Goal: Task Accomplishment & Management: Use online tool/utility

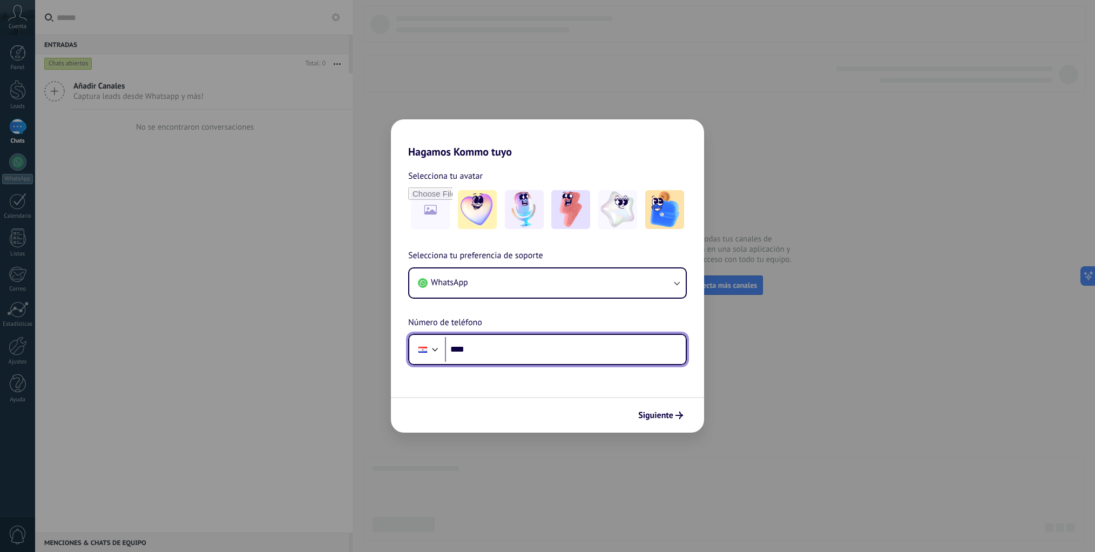
click at [497, 351] on input "****" at bounding box center [565, 349] width 241 height 25
type input "**********"
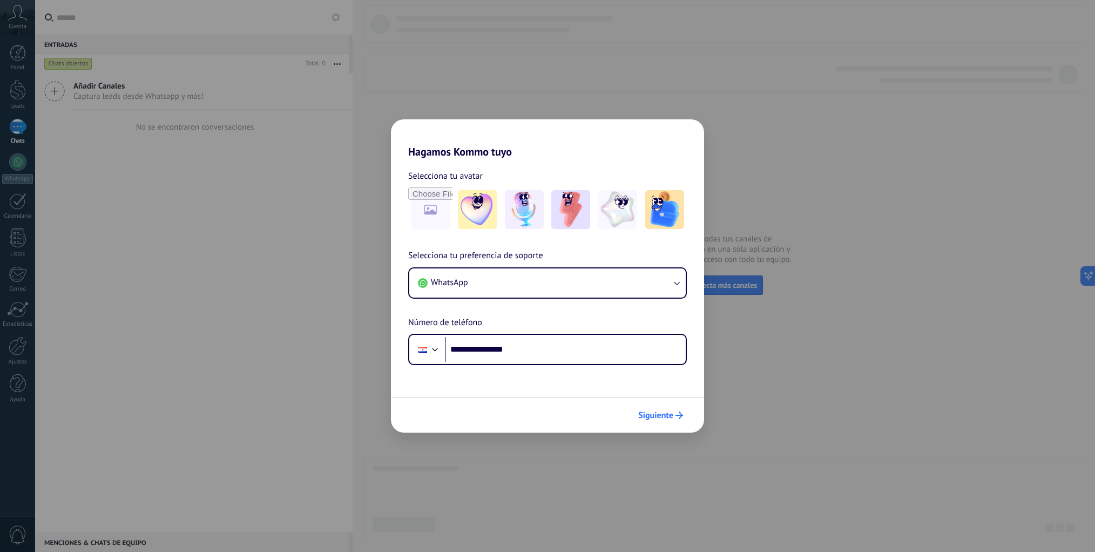
click at [667, 416] on span "Siguiente" at bounding box center [655, 416] width 35 height 8
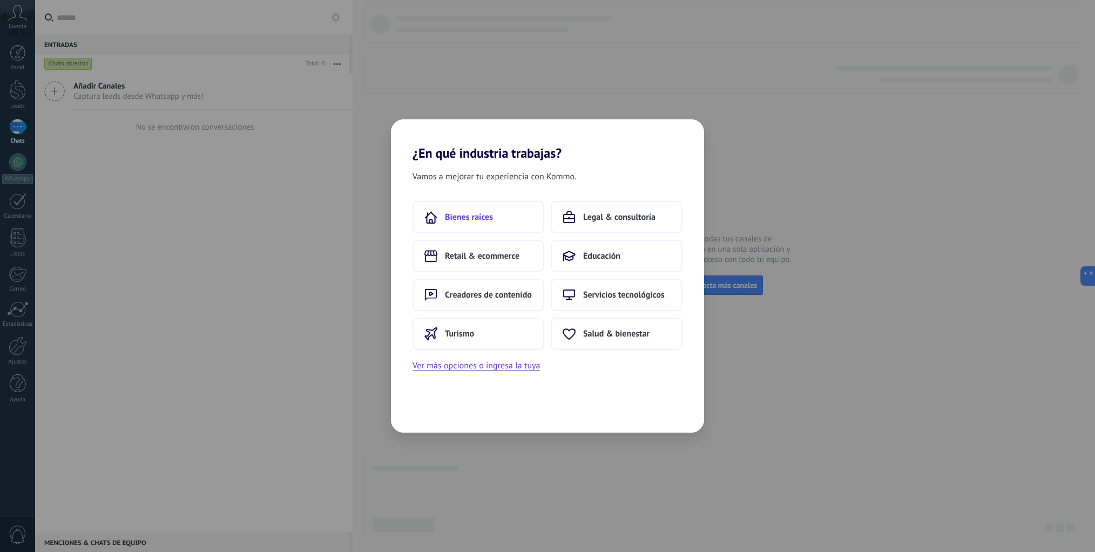
click at [482, 218] on span "Bienes raíces" at bounding box center [469, 217] width 48 height 11
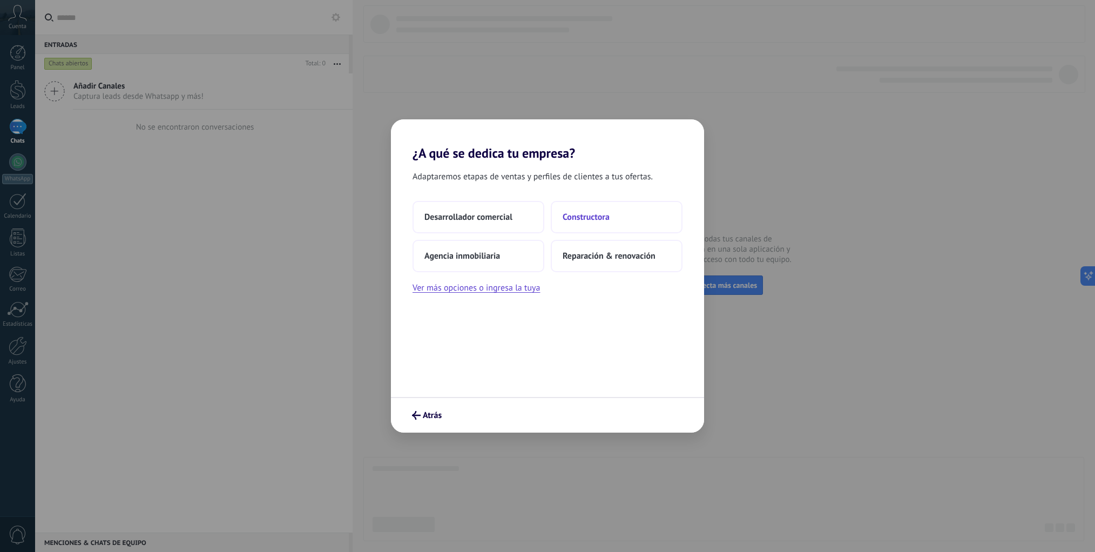
click at [598, 219] on span "Constructora" at bounding box center [586, 217] width 47 height 11
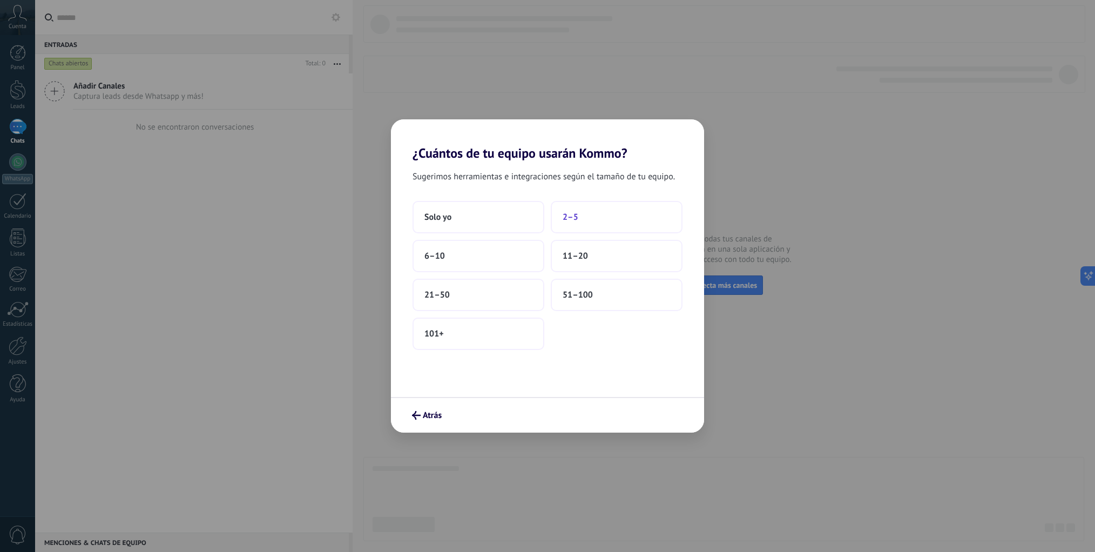
click at [615, 220] on button "2–5" at bounding box center [617, 217] width 132 height 32
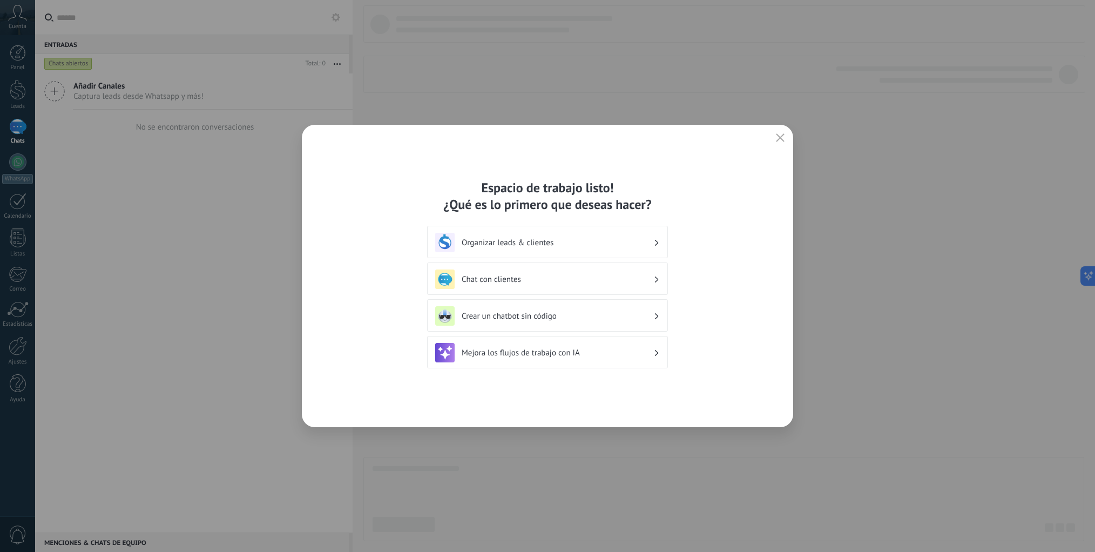
click at [593, 354] on h3 "Mejora los flujos de trabajo con IA" at bounding box center [558, 353] width 192 height 10
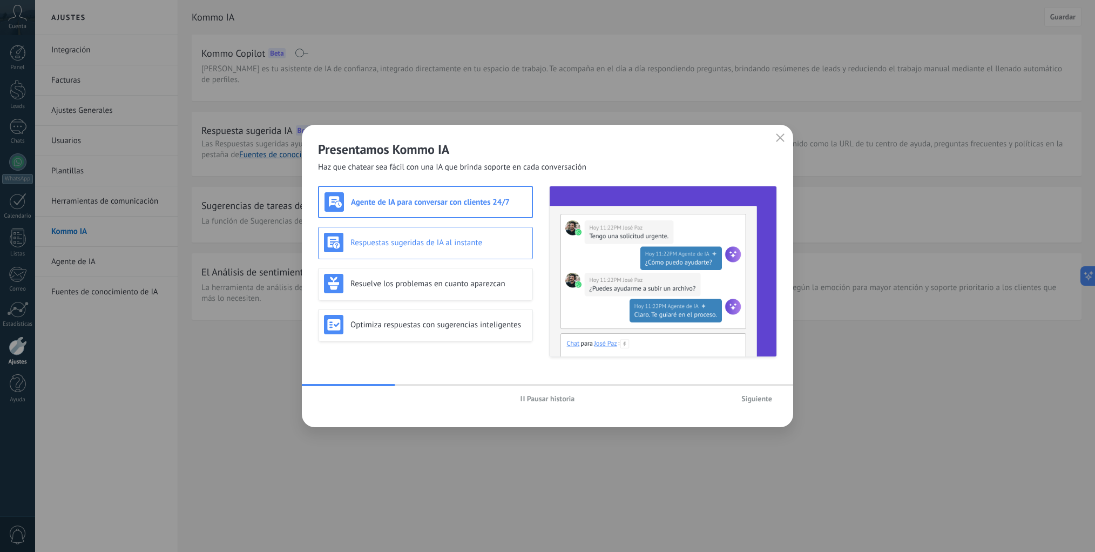
click at [473, 253] on div "Respuestas sugeridas de IA al instante" at bounding box center [425, 243] width 215 height 32
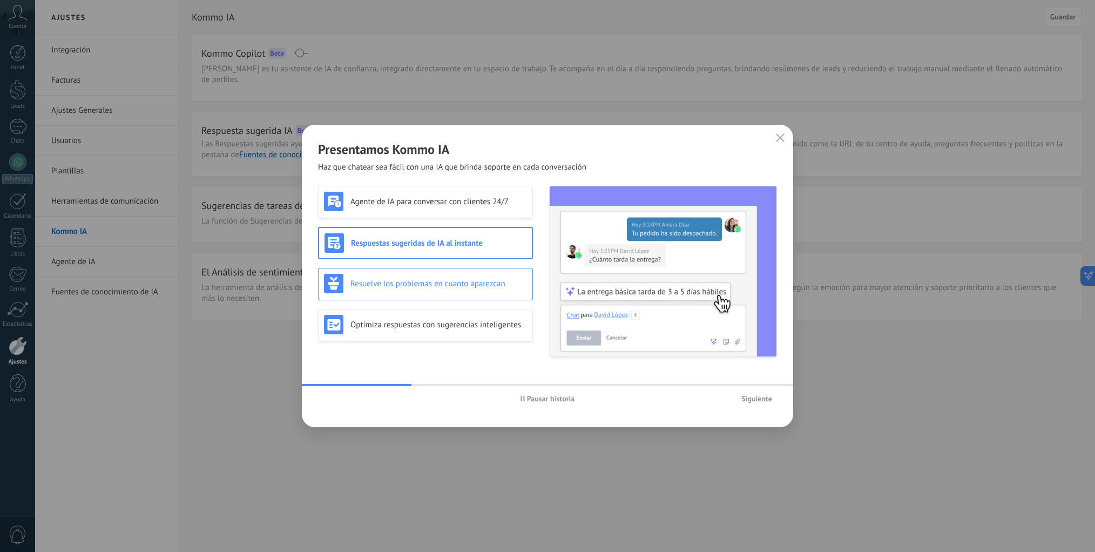
click at [450, 282] on h3 "Resuelve los problemas en cuanto aparezcan" at bounding box center [439, 284] width 177 height 10
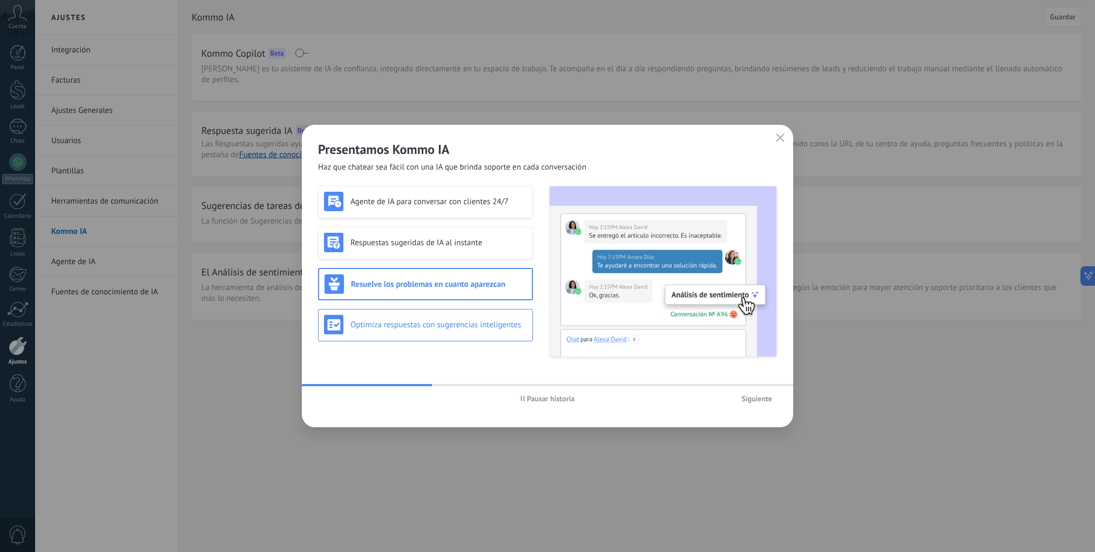
click at [457, 332] on div "Optimiza respuestas con sugerencias inteligentes" at bounding box center [425, 324] width 203 height 19
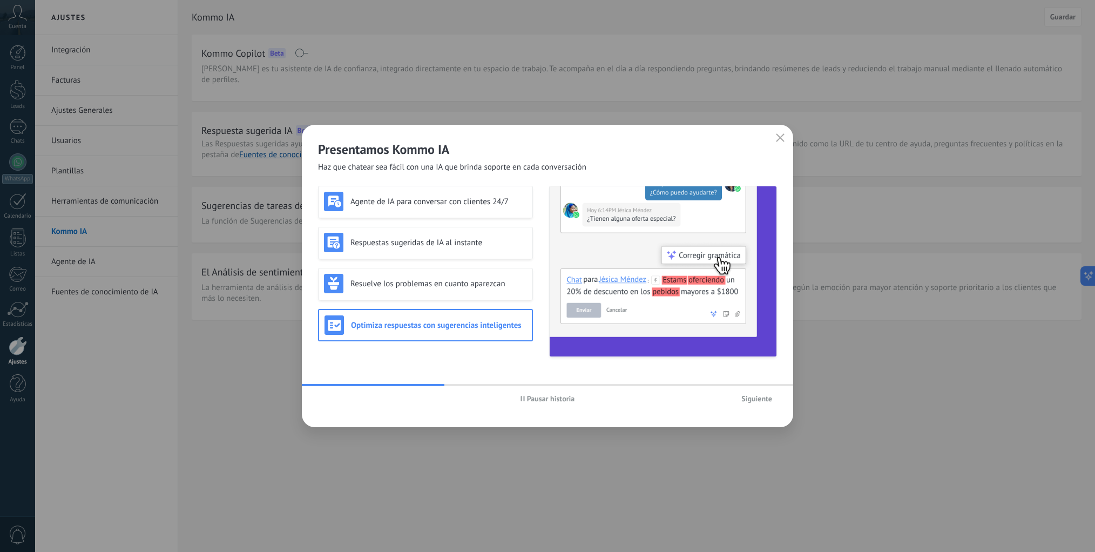
click at [751, 398] on span "Siguiente" at bounding box center [757, 399] width 31 height 8
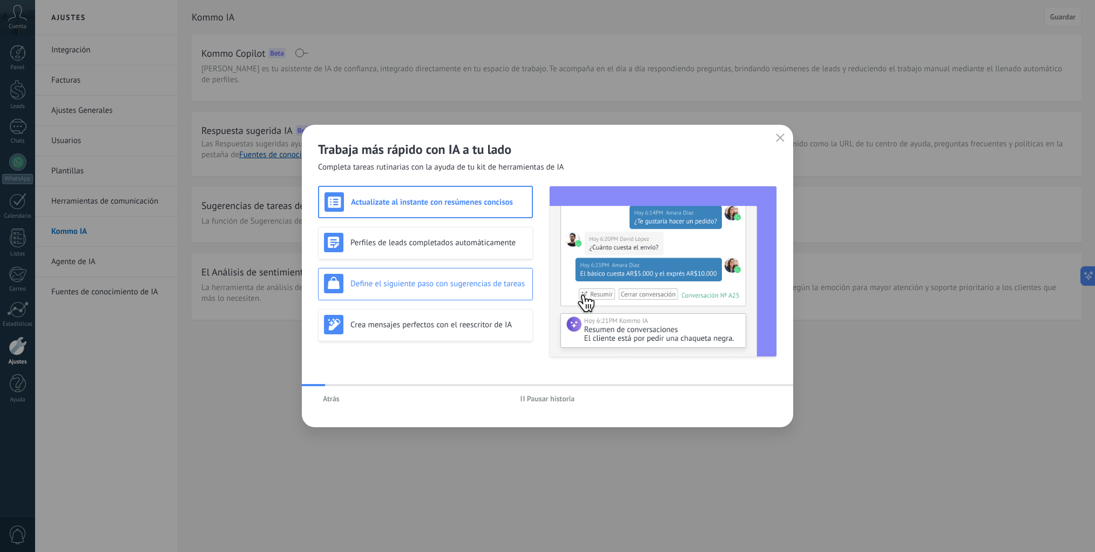
drag, startPoint x: 453, startPoint y: 244, endPoint x: 468, endPoint y: 267, distance: 27.9
click at [453, 244] on h3 "Perfiles de leads completados automáticamente" at bounding box center [439, 243] width 177 height 10
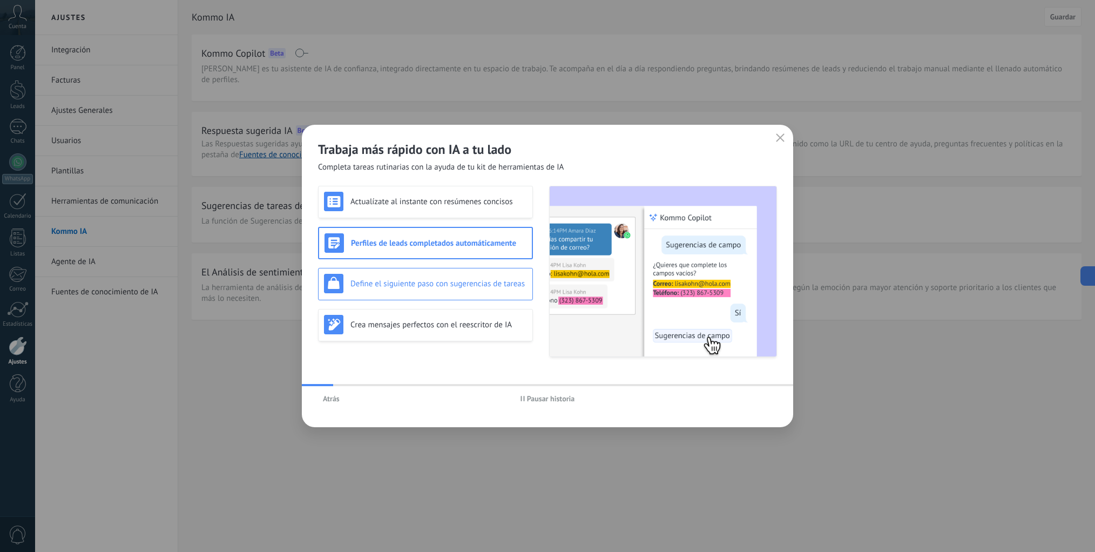
click at [452, 284] on h3 "Define el siguiente paso con sugerencias de tareas" at bounding box center [439, 284] width 177 height 10
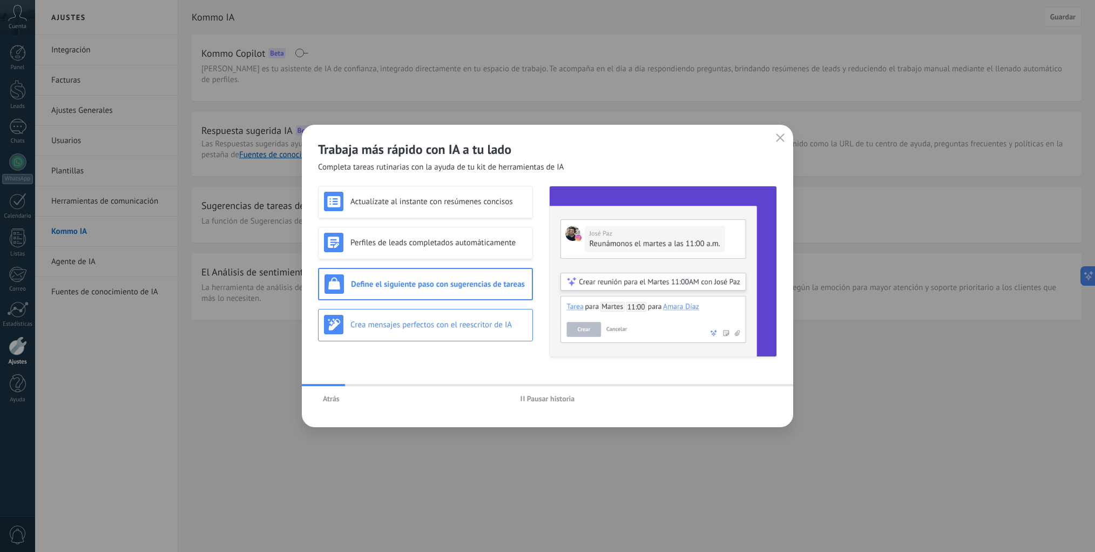
click at [457, 338] on div "Crea mensajes perfectos con el reescritor de IA" at bounding box center [425, 325] width 215 height 32
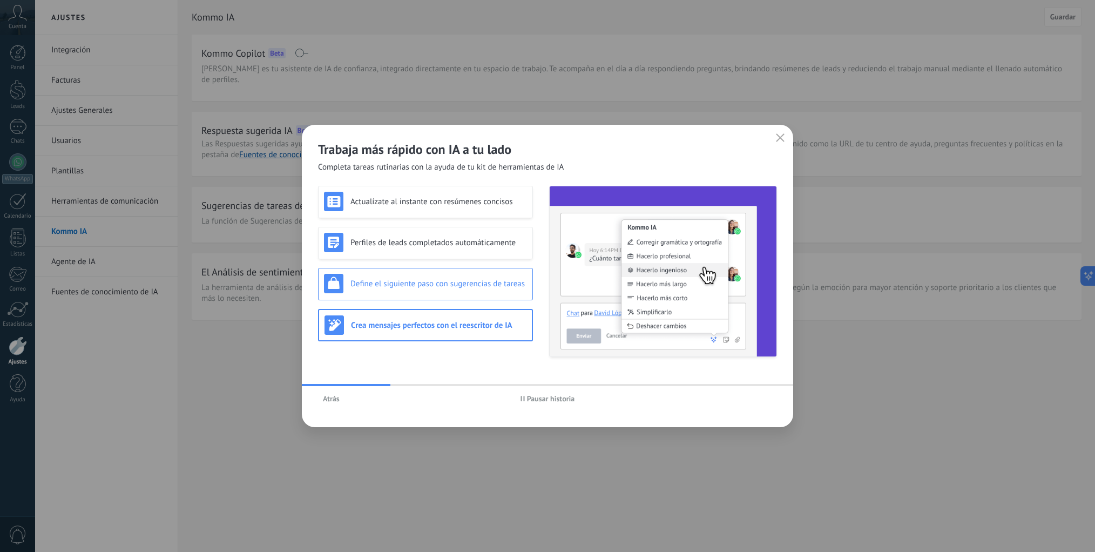
click at [389, 292] on div "Define el siguiente paso con sugerencias de tareas" at bounding box center [425, 283] width 203 height 19
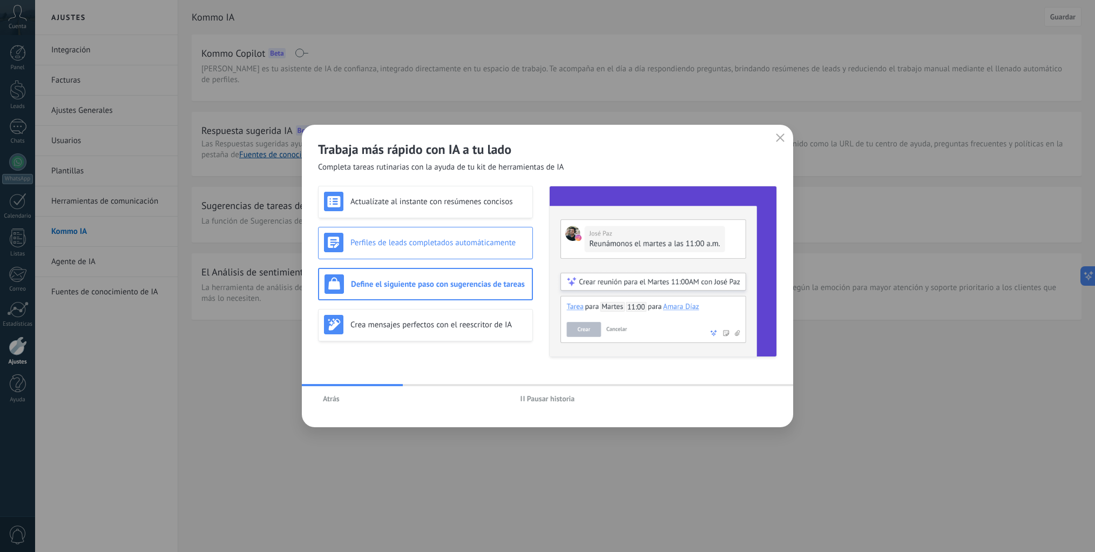
click at [443, 244] on h3 "Perfiles de leads completados automáticamente" at bounding box center [439, 243] width 177 height 10
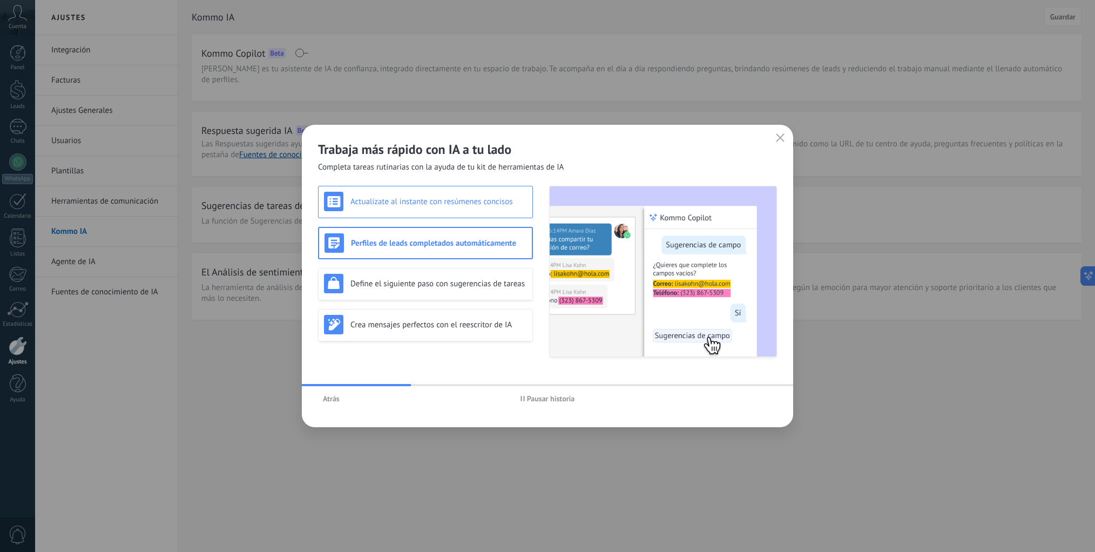
click at [453, 197] on h3 "Actualízate al instante con resúmenes concisos" at bounding box center [439, 202] width 177 height 10
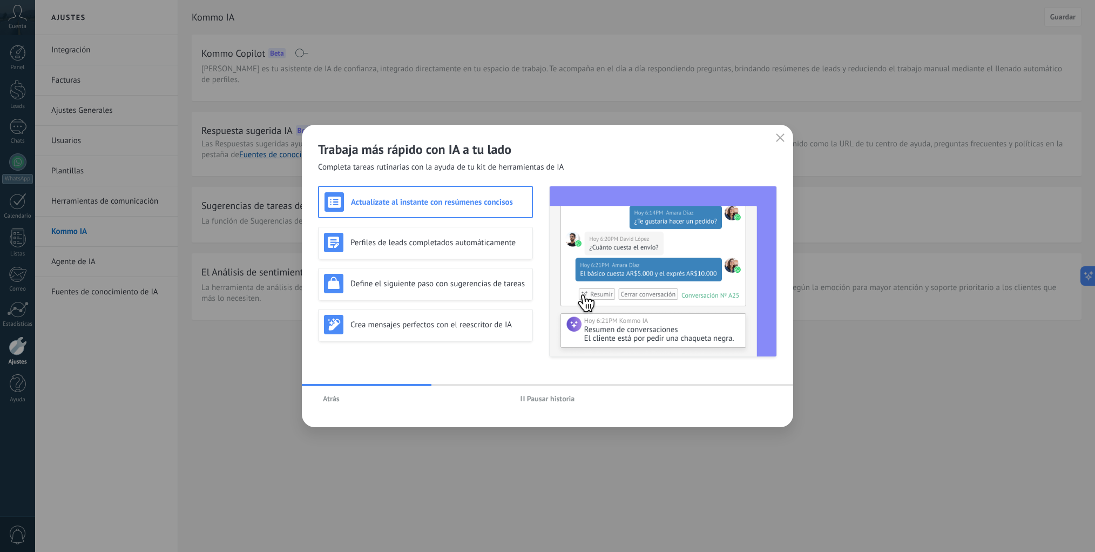
click at [779, 133] on icon "button" at bounding box center [780, 137] width 9 height 9
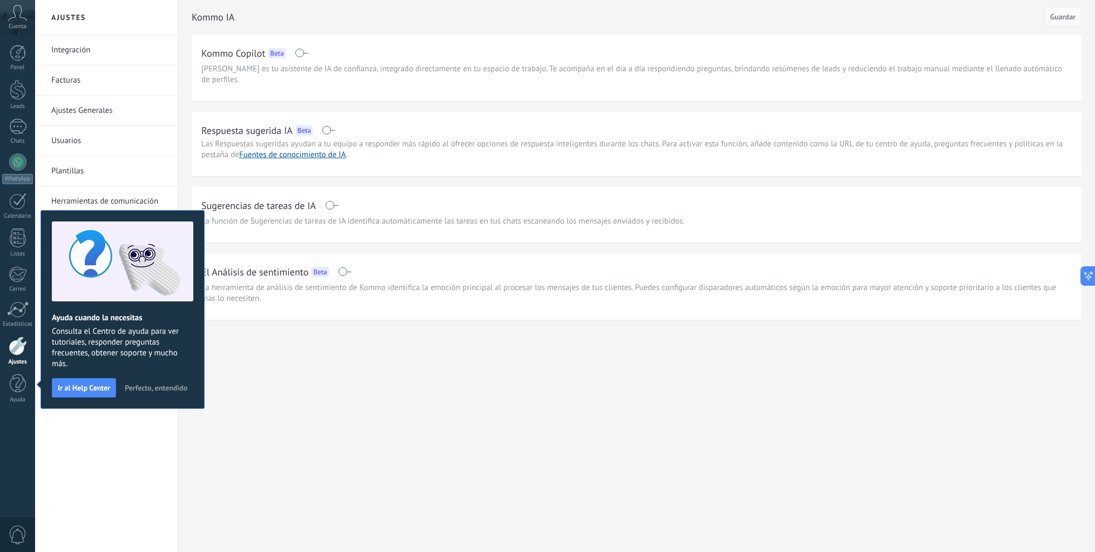
click at [482, 435] on div "Ajustes Integración Facturas Ajustes Generales Usuarios Plantillas Herramientas…" at bounding box center [565, 276] width 1060 height 552
drag, startPoint x: 398, startPoint y: 402, endPoint x: 387, endPoint y: 393, distance: 14.2
click at [398, 403] on div "Ajustes Integración Facturas Ajustes Generales Usuarios Plantillas Herramientas…" at bounding box center [565, 276] width 1060 height 552
click at [159, 389] on span "Perfecto, entendido" at bounding box center [156, 388] width 63 height 8
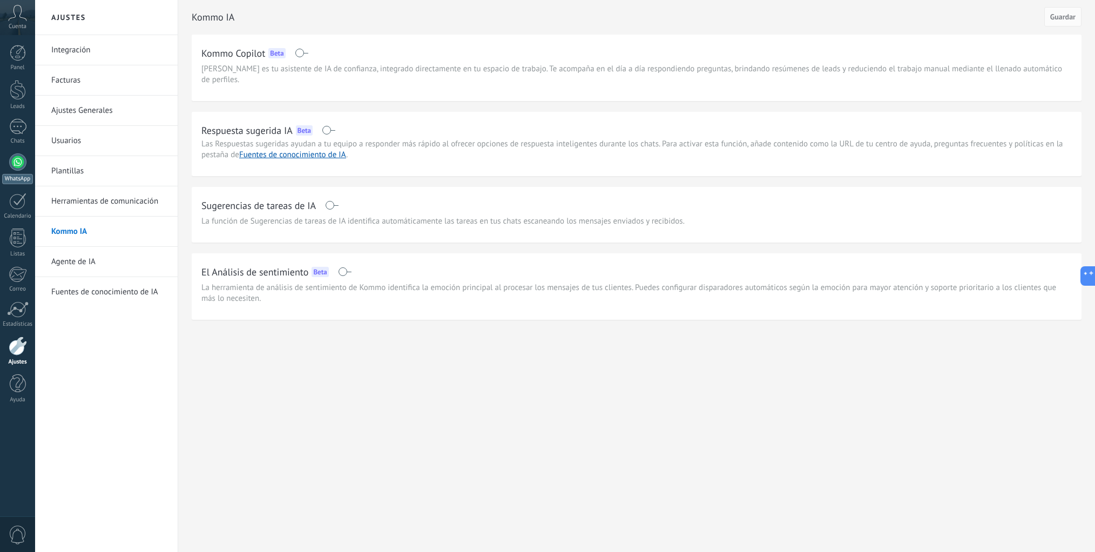
click at [21, 163] on div at bounding box center [17, 161] width 17 height 17
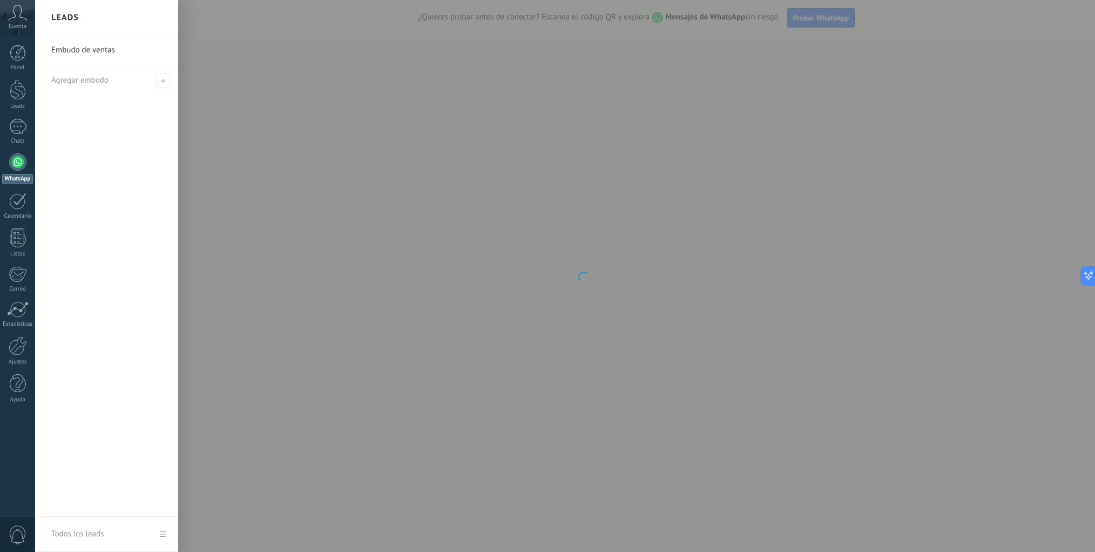
click at [697, 186] on div at bounding box center [582, 276] width 1095 height 552
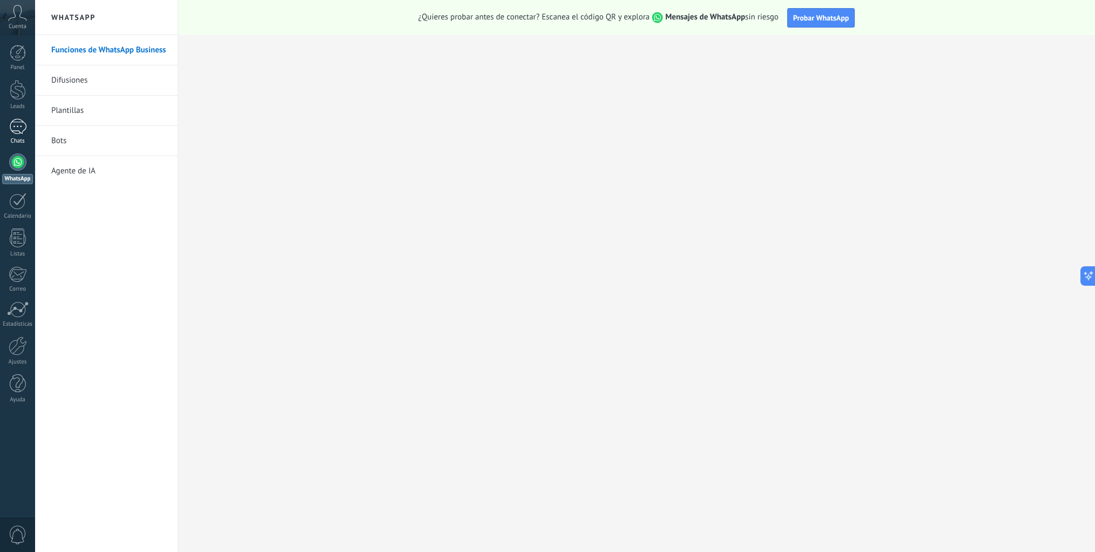
click at [17, 124] on div at bounding box center [17, 127] width 17 height 16
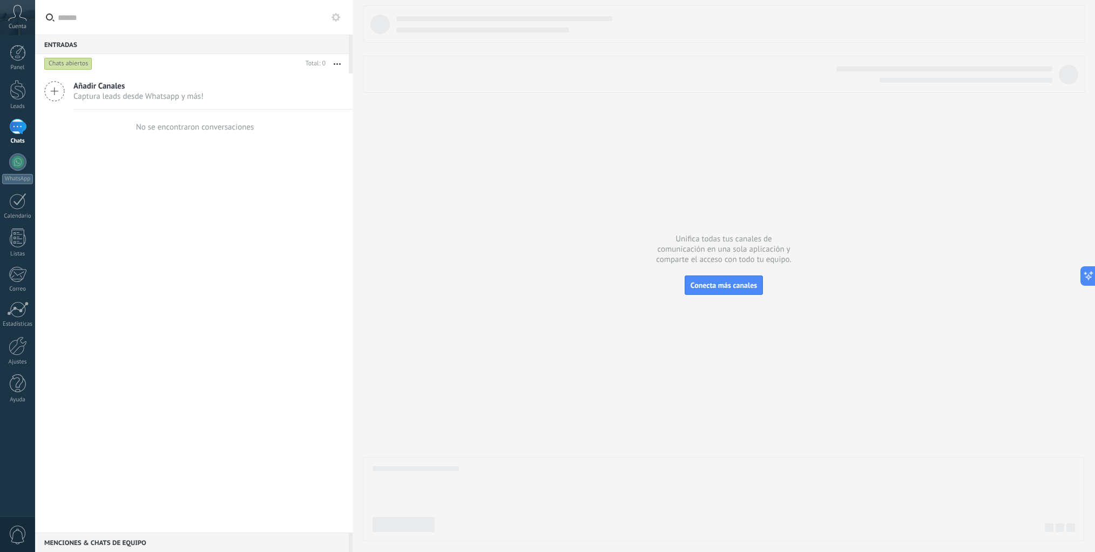
click at [184, 93] on span "Captura leads desde Whatsapp y más!" at bounding box center [138, 96] width 130 height 10
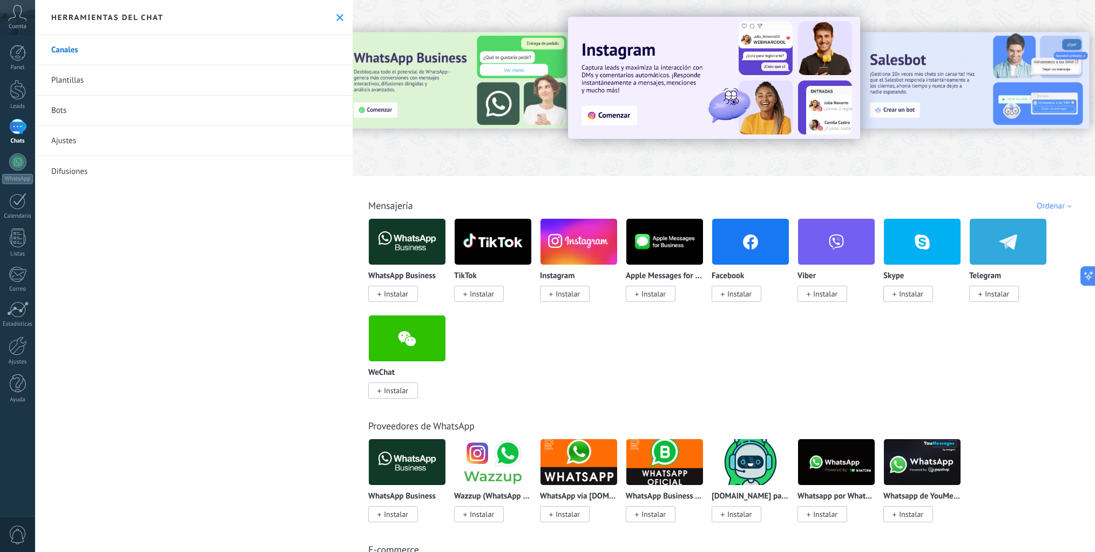
click at [405, 297] on span "Instalar" at bounding box center [396, 294] width 24 height 10
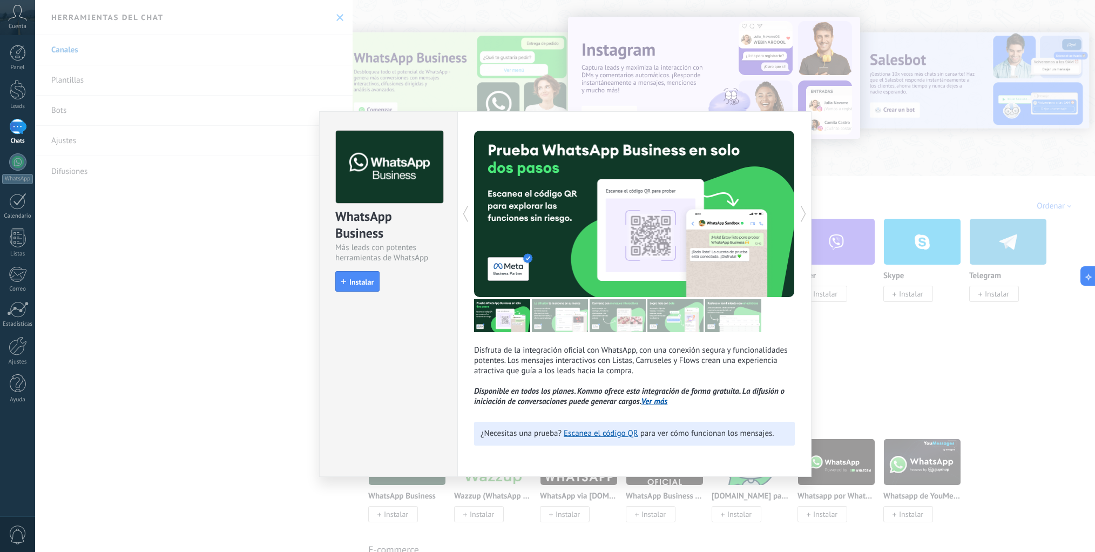
click at [335, 282] on div "WhatsApp Business Más leads con potentes herramientas de WhatsApp install Insta…" at bounding box center [389, 206] width 138 height 189
click at [354, 281] on span "Instalar" at bounding box center [361, 282] width 24 height 8
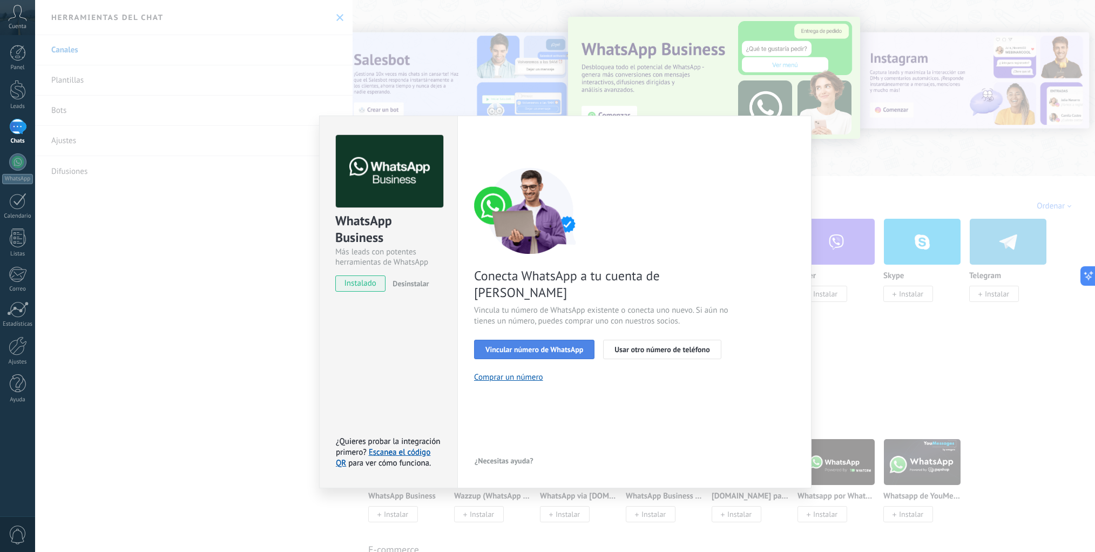
click at [560, 346] on span "Vincular número de WhatsApp" at bounding box center [535, 350] width 98 height 8
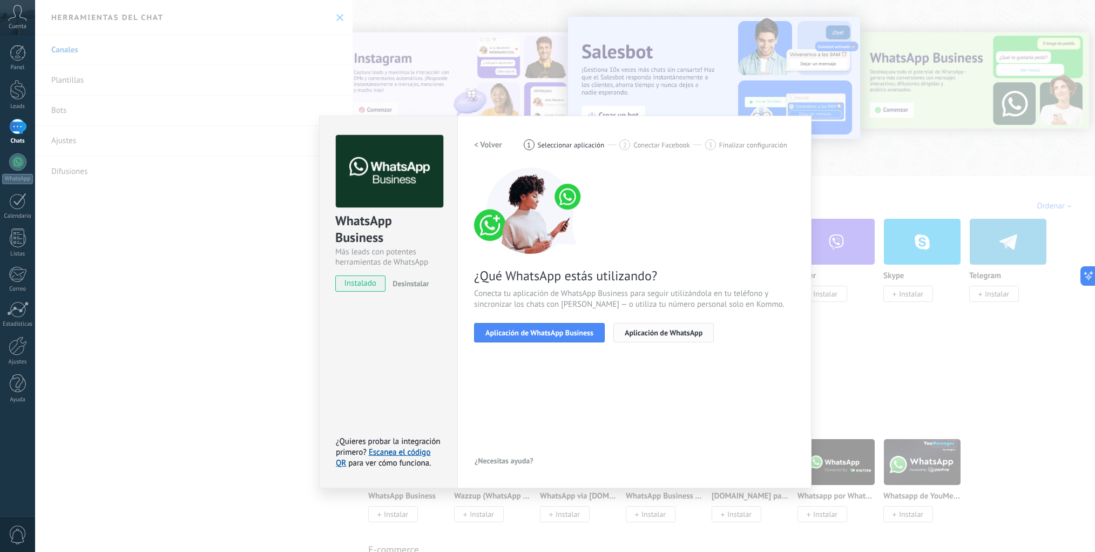
click at [714, 333] on button "Aplicación de WhatsApp" at bounding box center [664, 332] width 100 height 19
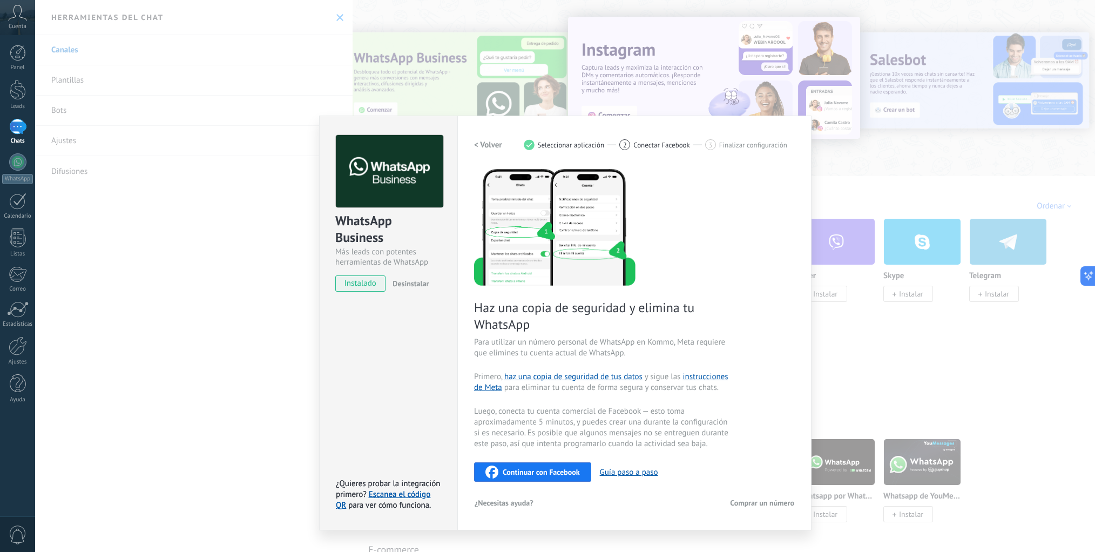
click at [533, 475] on span "Continuar con Facebook" at bounding box center [541, 472] width 77 height 8
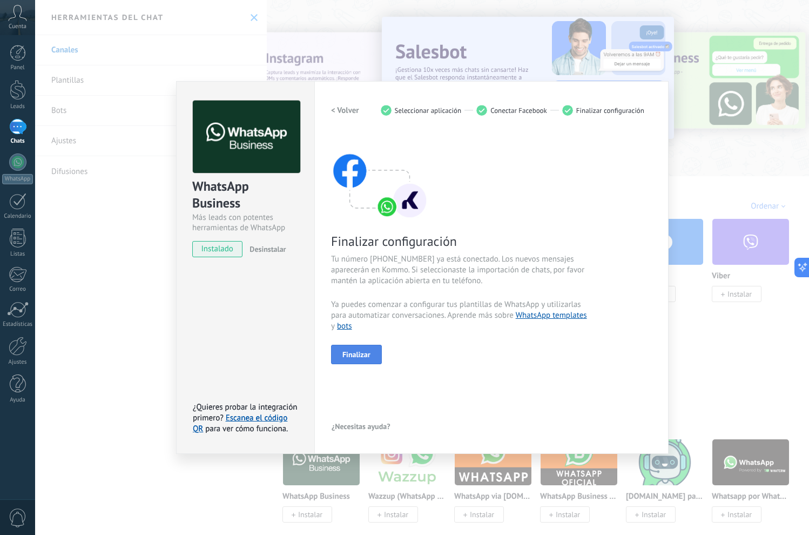
click at [357, 360] on button "Finalizar" at bounding box center [356, 354] width 51 height 19
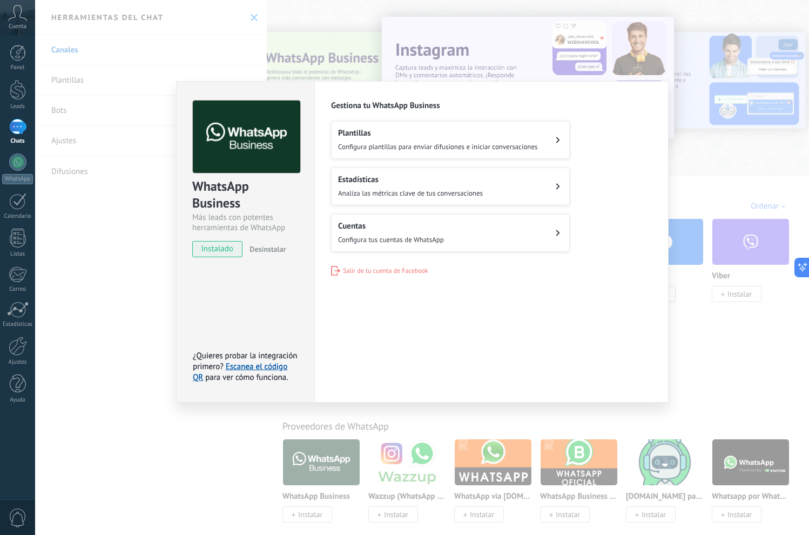
click at [468, 237] on button "Cuentas Configura tus cuentas de WhatsApp" at bounding box center [450, 233] width 239 height 38
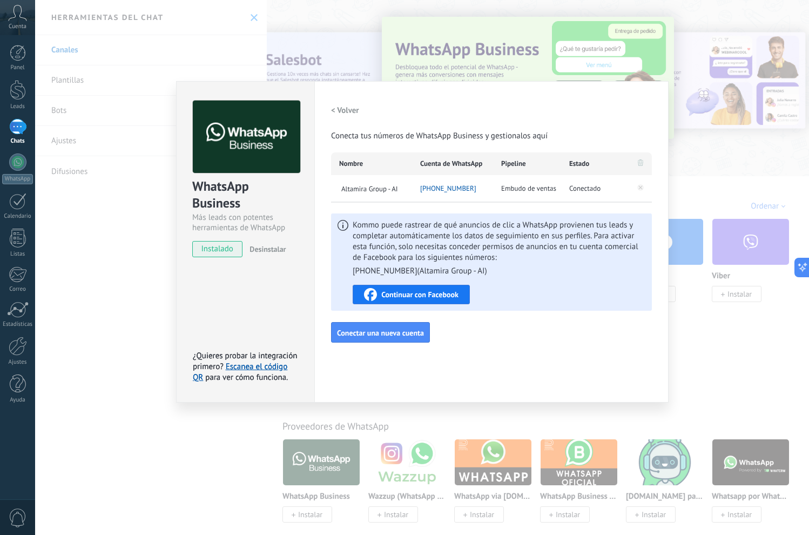
click at [424, 291] on span "Continuar con Facebook" at bounding box center [419, 295] width 77 height 8
click at [449, 181] on div "[PHONE_NUMBER]" at bounding box center [452, 188] width 81 height 27
click at [441, 165] on span "Cuenta de WhatsApp" at bounding box center [451, 163] width 62 height 11
click at [521, 165] on span "Pipeline" at bounding box center [513, 163] width 25 height 11
click at [537, 193] on span "Embudo de ventas" at bounding box center [528, 188] width 55 height 11
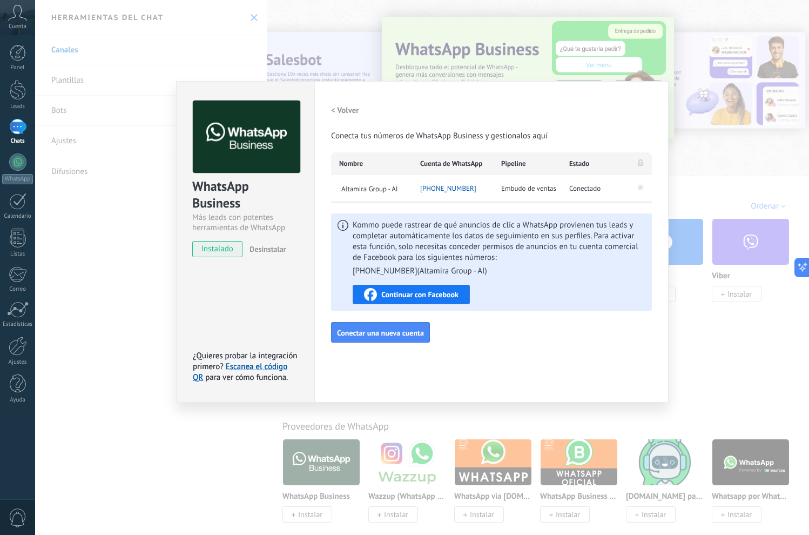
click at [574, 186] on span "Conectado" at bounding box center [584, 188] width 31 height 11
click at [351, 106] on h2 "< Volver" at bounding box center [345, 110] width 28 height 10
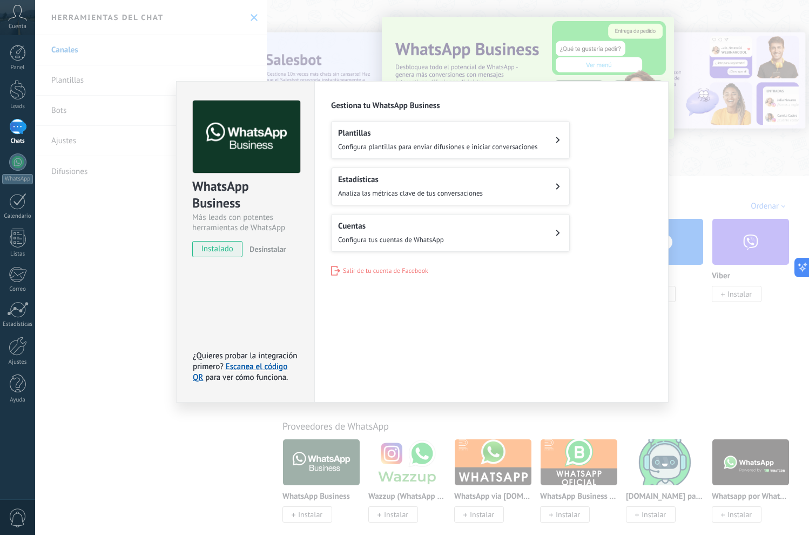
click at [721, 162] on div "WhatsApp Business Más leads con potentes herramientas de WhatsApp instalado Des…" at bounding box center [422, 267] width 774 height 535
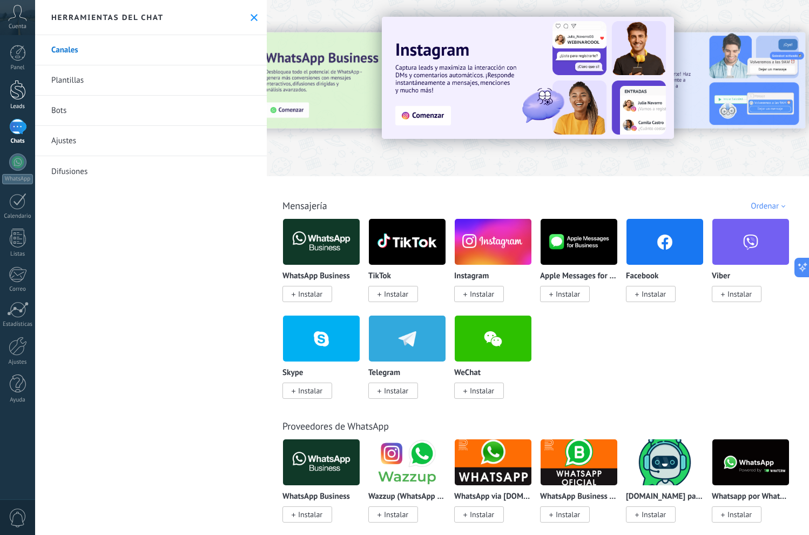
click at [19, 95] on div at bounding box center [18, 90] width 16 height 20
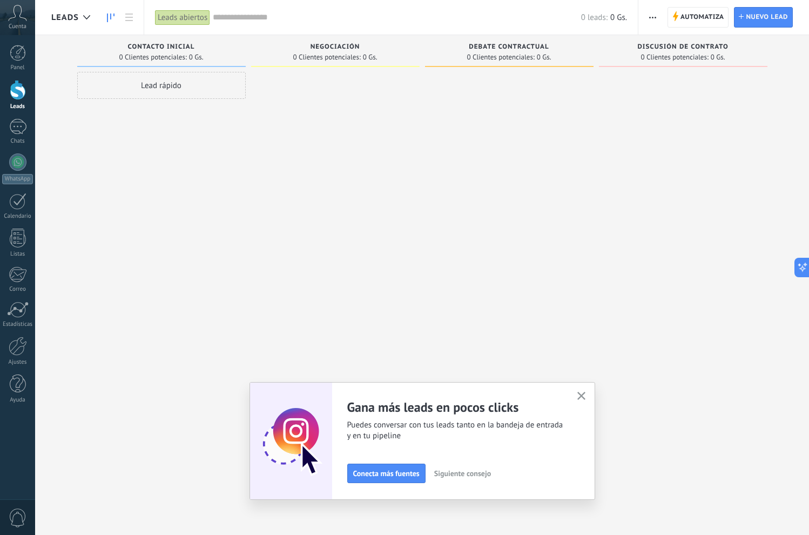
click at [581, 393] on icon "button" at bounding box center [581, 396] width 8 height 8
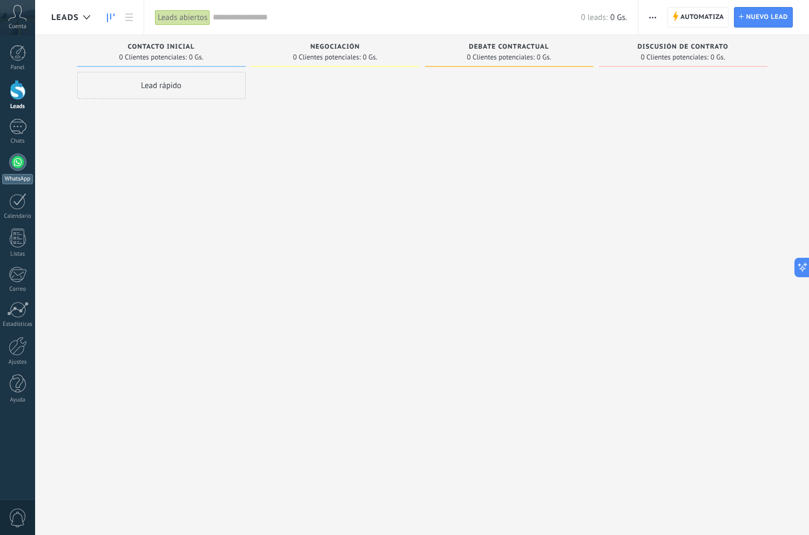
click at [16, 163] on div at bounding box center [17, 161] width 17 height 17
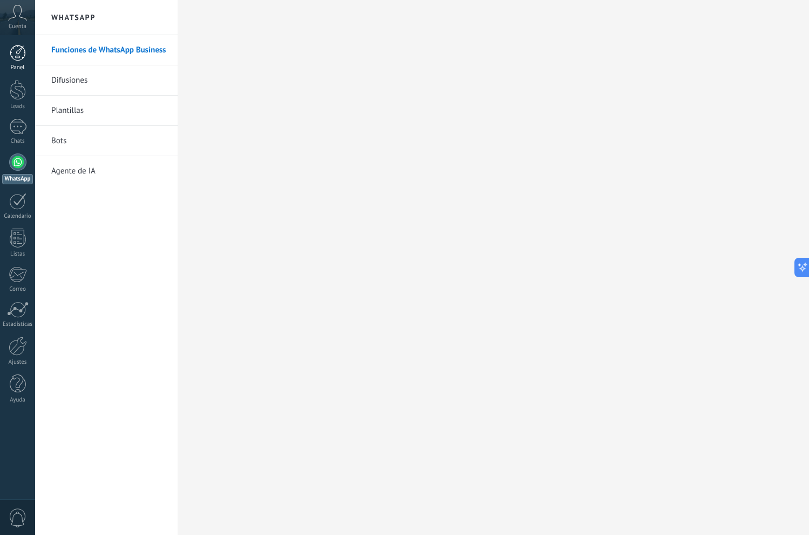
click at [17, 46] on div at bounding box center [18, 53] width 16 height 16
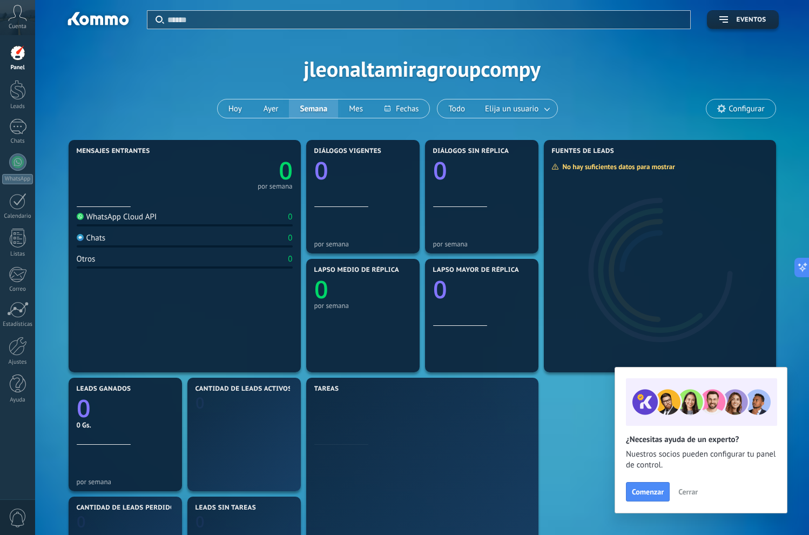
scroll to position [14, 0]
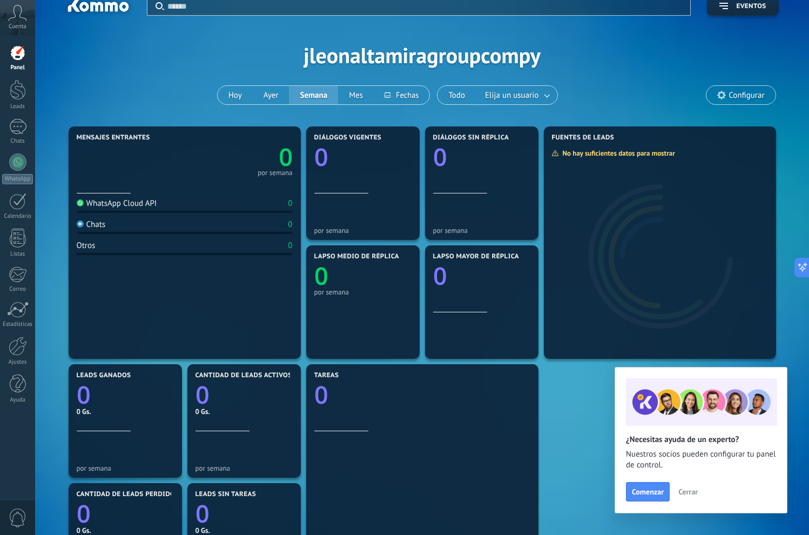
click at [685, 486] on button "Cerrar" at bounding box center [688, 491] width 29 height 16
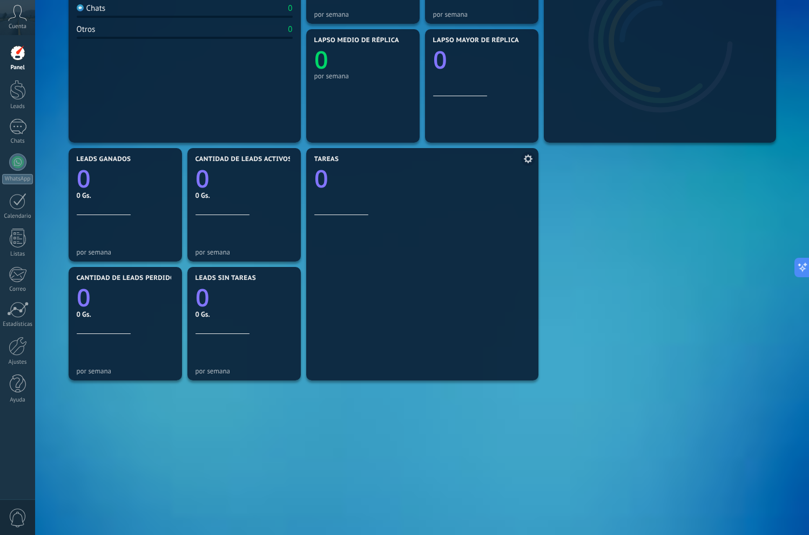
scroll to position [0, 0]
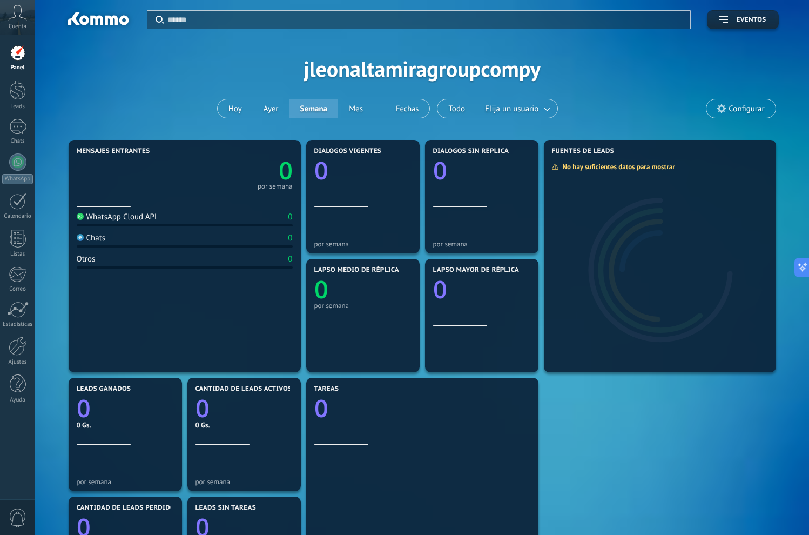
click at [13, 10] on icon at bounding box center [17, 13] width 19 height 16
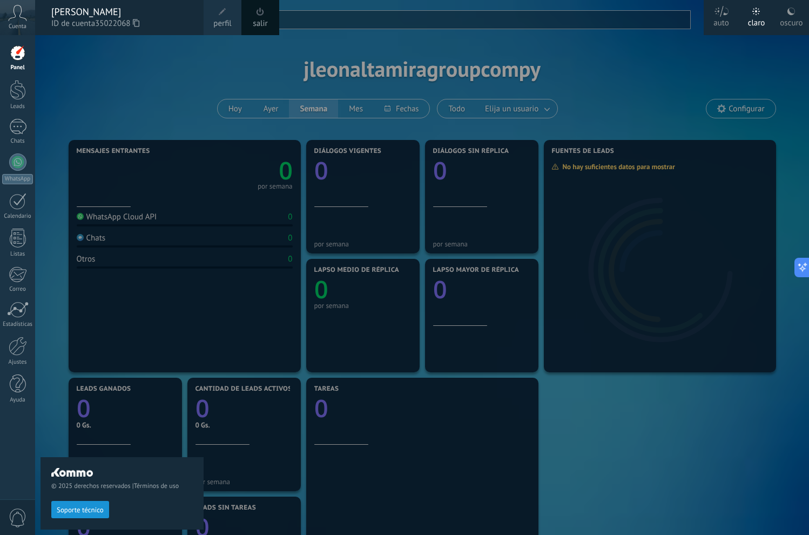
click at [13, 10] on icon at bounding box center [17, 13] width 19 height 16
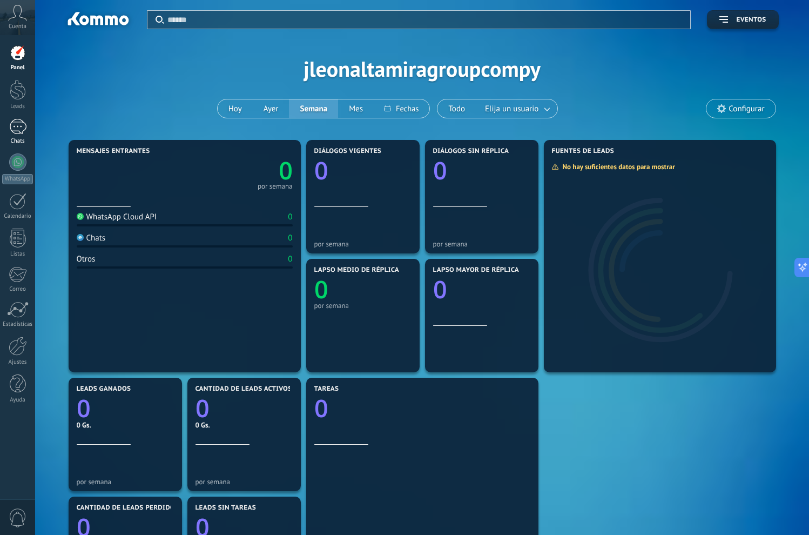
click at [17, 127] on div at bounding box center [17, 127] width 17 height 16
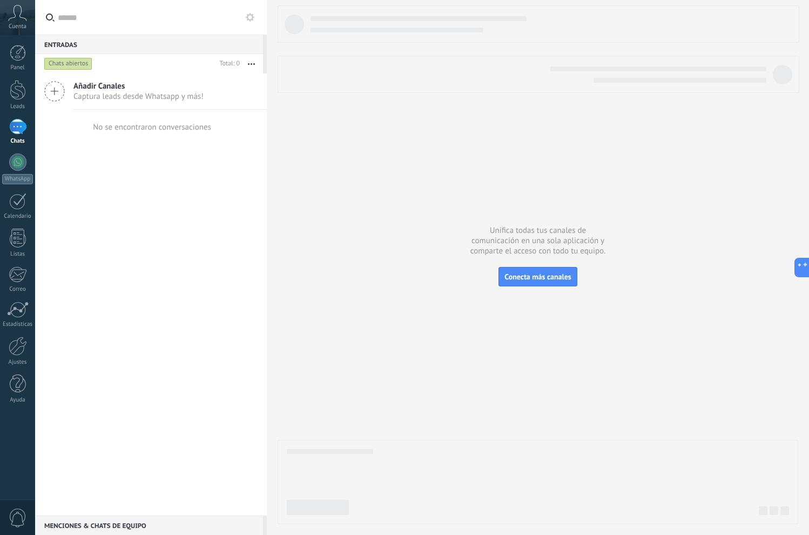
click at [144, 88] on span "Añadir Canales" at bounding box center [138, 86] width 130 height 10
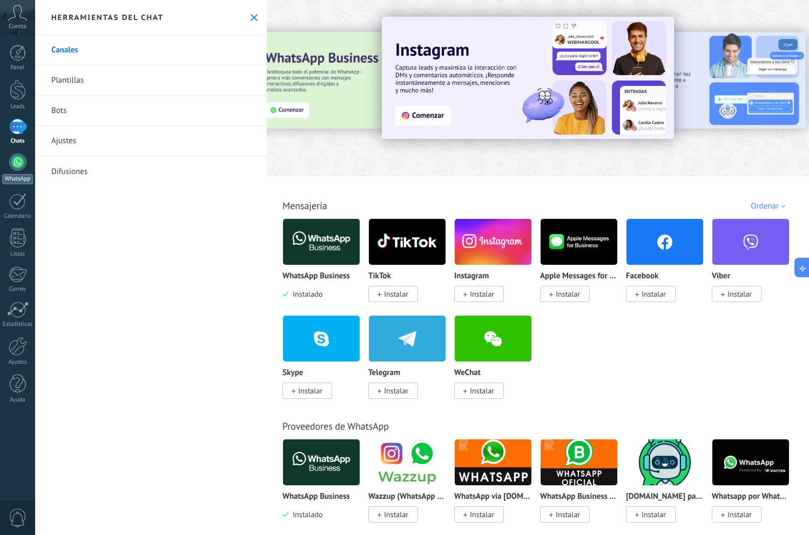
click at [12, 165] on div at bounding box center [17, 161] width 17 height 17
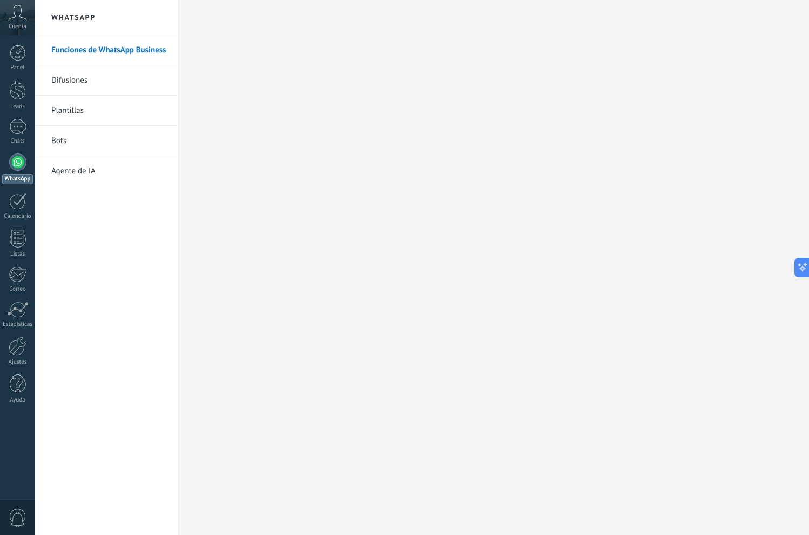
click at [102, 77] on link "Difusiones" at bounding box center [109, 80] width 116 height 30
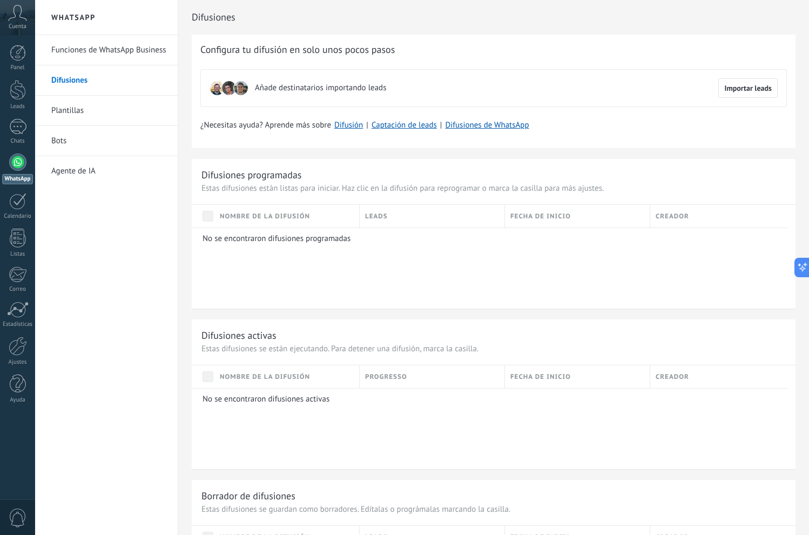
click at [66, 109] on link "Plantillas" at bounding box center [109, 111] width 116 height 30
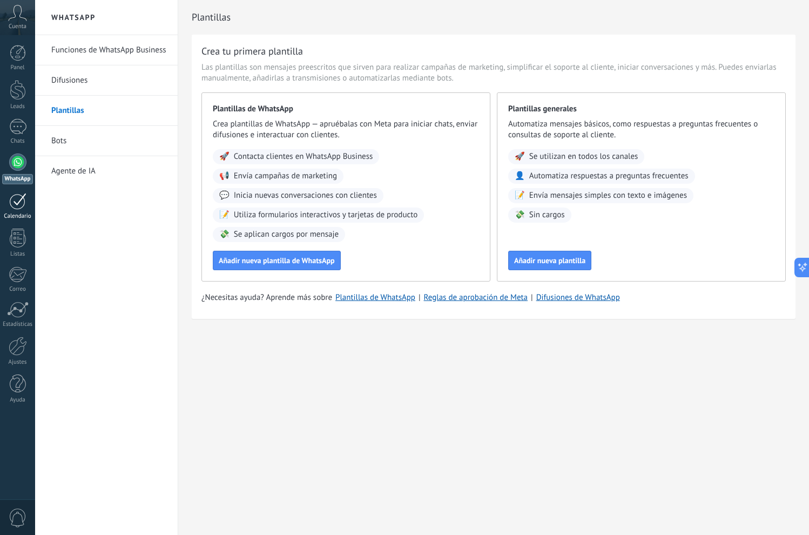
click at [17, 205] on div at bounding box center [17, 201] width 17 height 17
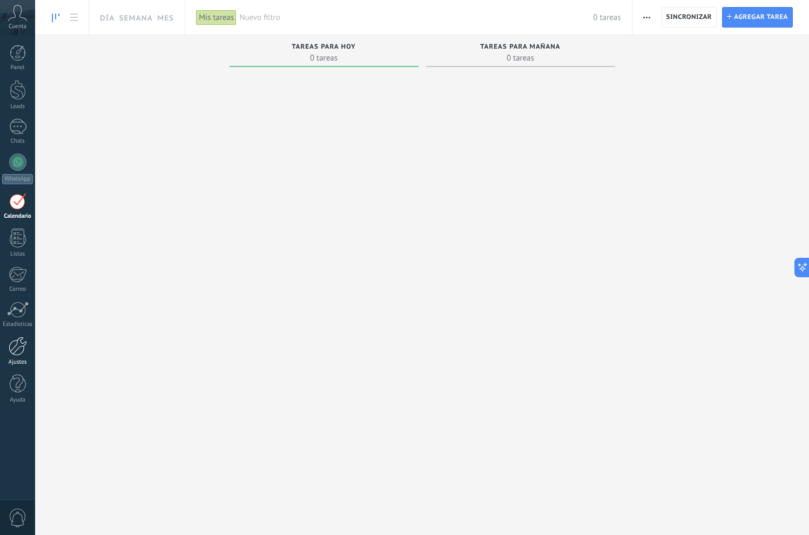
click at [15, 345] on div at bounding box center [18, 346] width 18 height 19
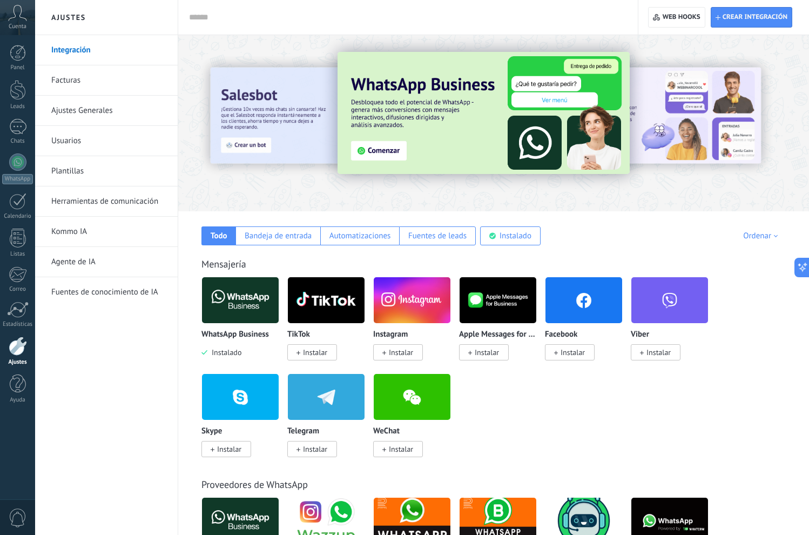
click at [105, 201] on link "Herramientas de comunicación" at bounding box center [109, 201] width 116 height 30
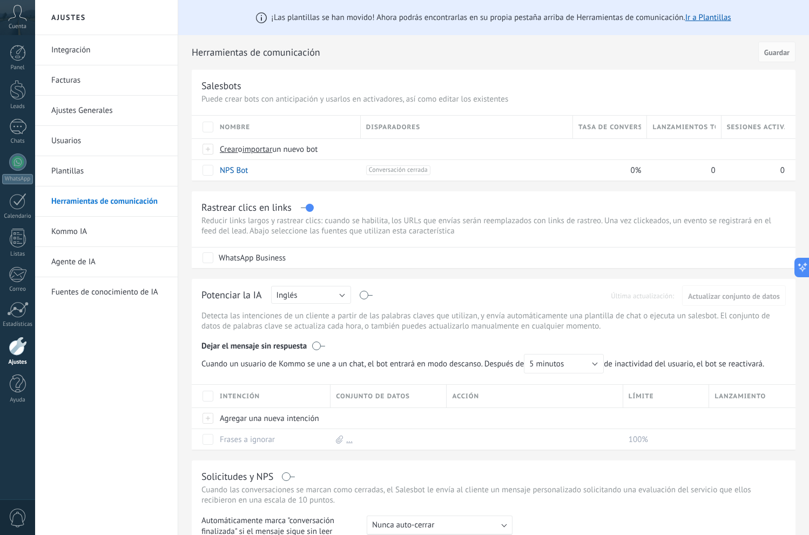
click at [86, 52] on link "Integración" at bounding box center [109, 50] width 116 height 30
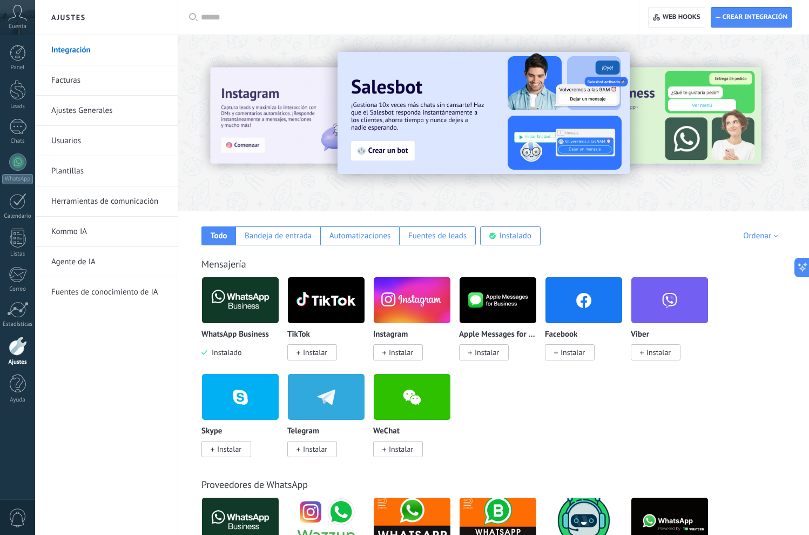
click at [309, 12] on input "text" at bounding box center [412, 17] width 422 height 11
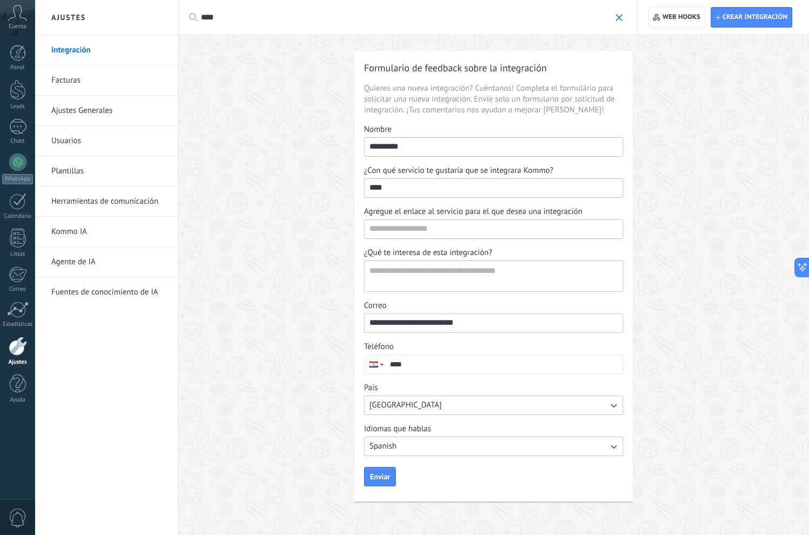
type input "****"
click at [617, 17] on span at bounding box center [619, 17] width 7 height 7
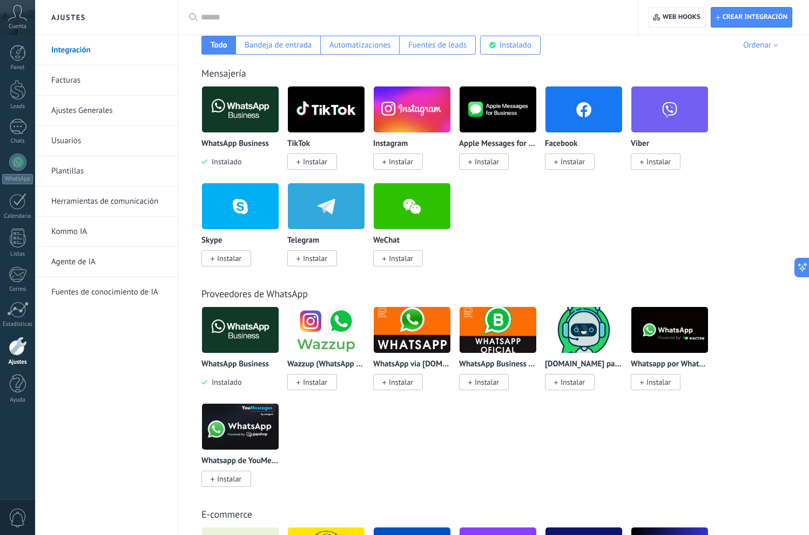
scroll to position [171, 0]
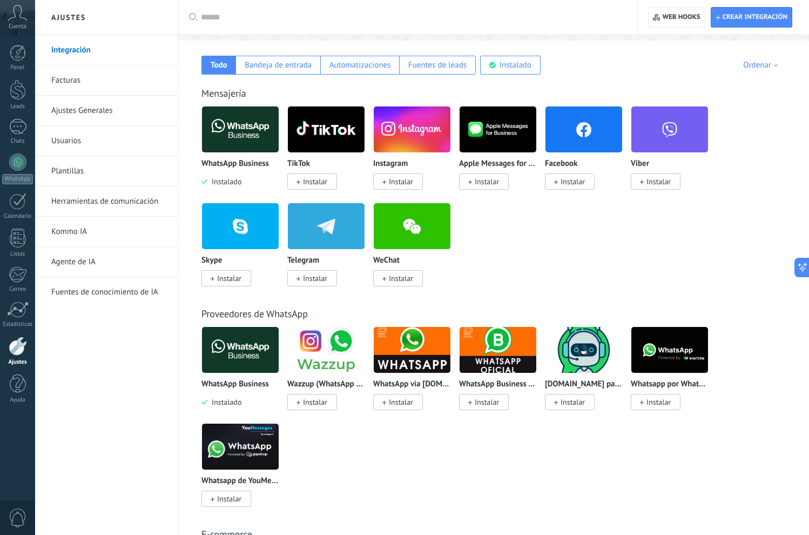
click at [394, 15] on input "text" at bounding box center [412, 17] width 422 height 11
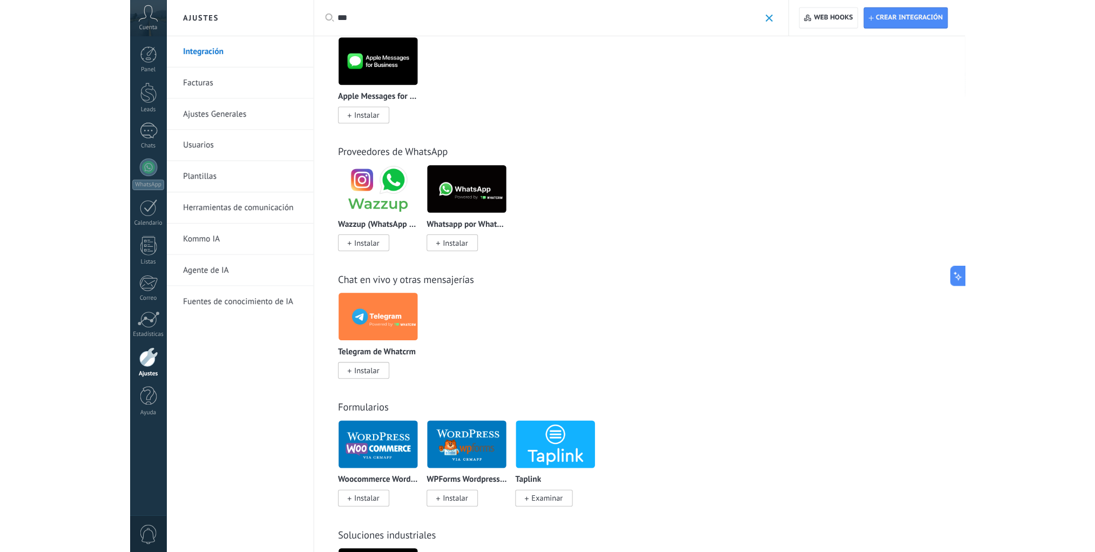
scroll to position [0, 0]
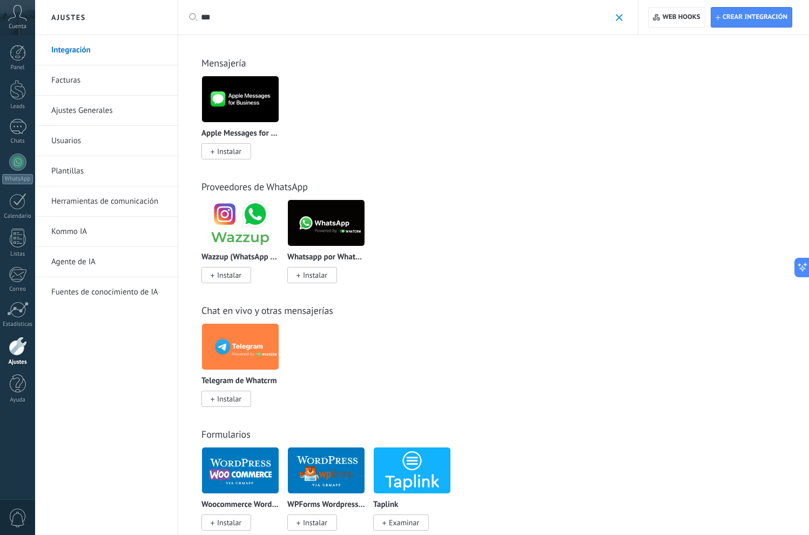
type input "***"
click at [113, 199] on link "Herramientas de comunicación" at bounding box center [109, 201] width 116 height 30
